Goal: Information Seeking & Learning: Learn about a topic

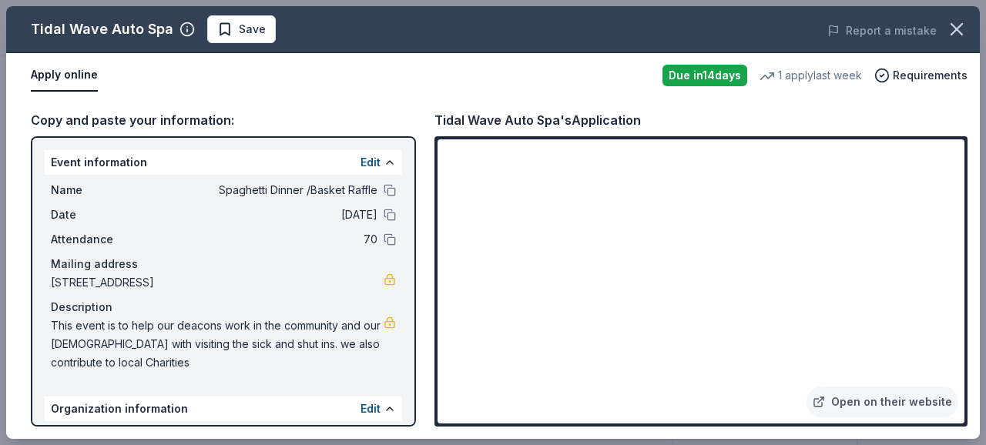
scroll to position [154, 0]
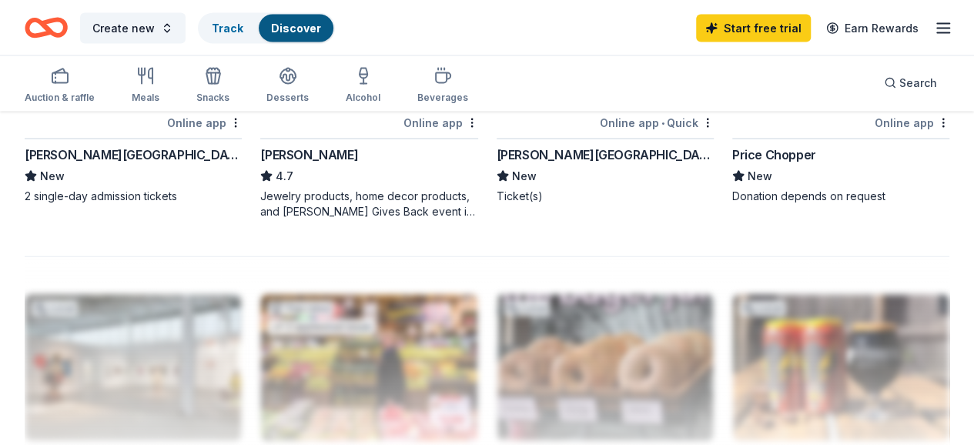
scroll to position [1463, 0]
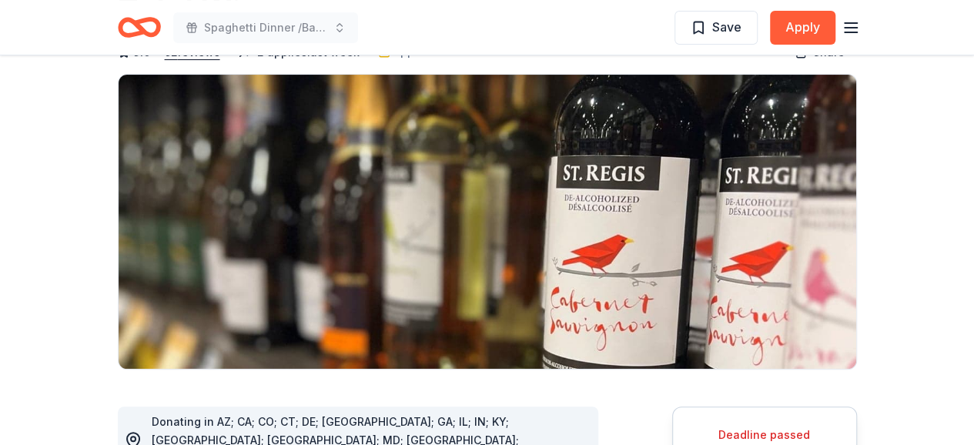
scroll to position [77, 0]
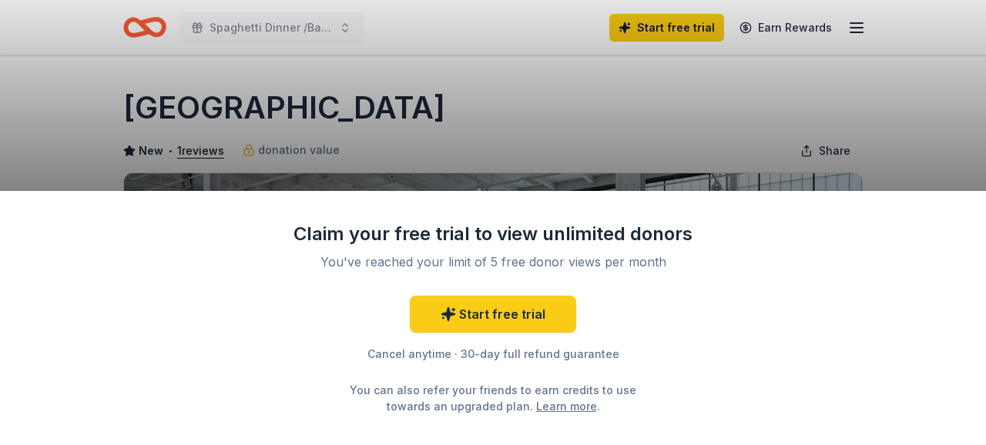
click at [504, 164] on div "Claim your free trial to view unlimited donors You've reached your limit of 5 f…" at bounding box center [493, 222] width 986 height 445
drag, startPoint x: 541, startPoint y: 283, endPoint x: 542, endPoint y: 290, distance: 7.7
click at [541, 283] on div "Claim your free trial to view unlimited donors You've reached your limit of 5 f…" at bounding box center [493, 318] width 400 height 193
click at [517, 135] on div "Claim your free trial to view unlimited donors You've reached your limit of 5 f…" at bounding box center [493, 222] width 986 height 445
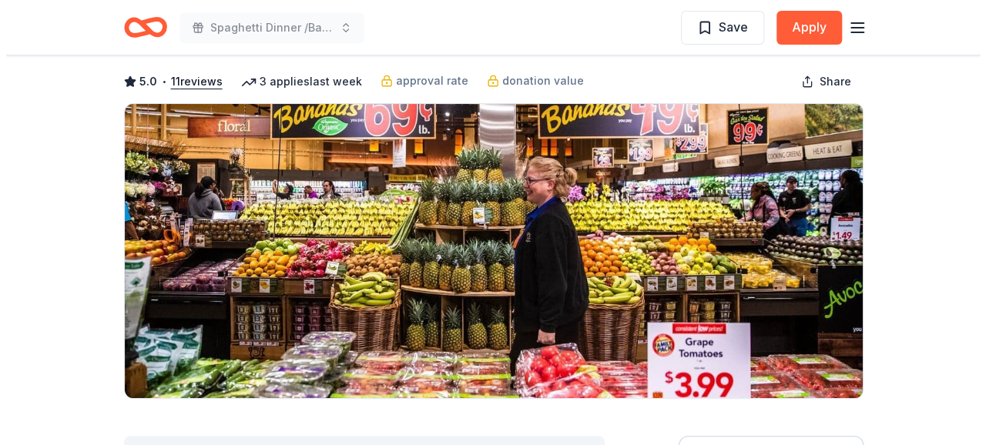
scroll to position [154, 0]
